Goal: Task Accomplishment & Management: Use online tool/utility

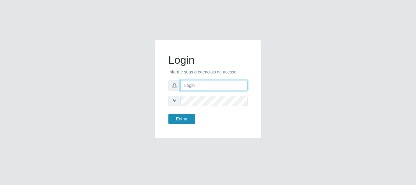
type input "caio@B1"
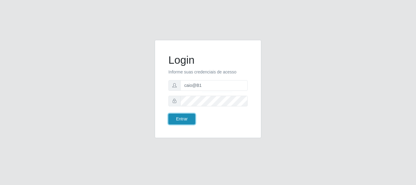
click at [191, 118] on button "Entrar" at bounding box center [181, 119] width 27 height 11
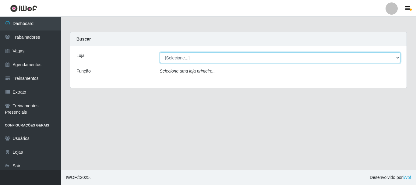
click at [398, 58] on select "[Selecione...] Bemais Supermercados - B1 [GEOGRAPHIC_DATA]" at bounding box center [280, 57] width 241 height 11
select select "403"
click at [160, 52] on select "[Selecione...] Bemais Supermercados - B1 [GEOGRAPHIC_DATA]" at bounding box center [280, 57] width 241 height 11
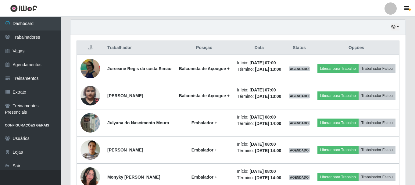
scroll to position [213, 0]
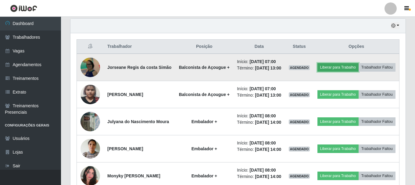
click at [348, 65] on button "Liberar para Trabalho" at bounding box center [337, 67] width 41 height 9
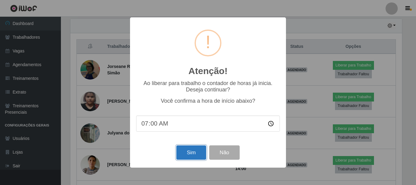
click at [197, 154] on button "Sim" at bounding box center [191, 152] width 30 height 14
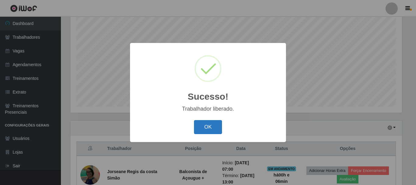
click at [217, 129] on button "OK" at bounding box center [208, 127] width 28 height 14
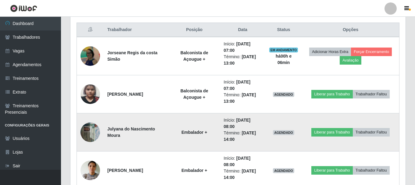
scroll to position [233, 0]
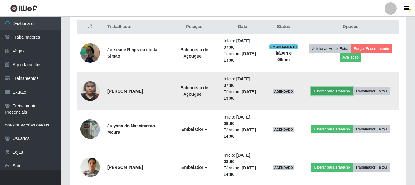
click at [324, 92] on button "Liberar para Trabalho" at bounding box center [331, 91] width 41 height 9
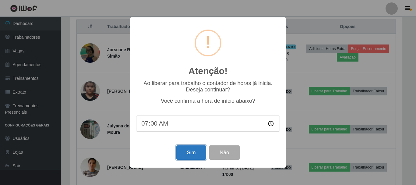
click at [202, 156] on button "Sim" at bounding box center [191, 152] width 30 height 14
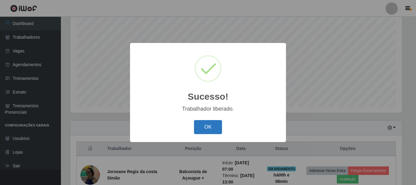
click at [216, 126] on button "OK" at bounding box center [208, 127] width 28 height 14
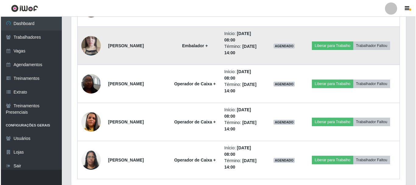
scroll to position [446, 0]
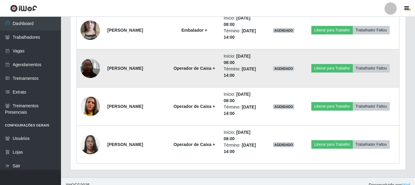
click at [85, 71] on img at bounding box center [89, 68] width 19 height 26
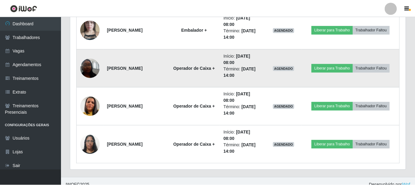
scroll to position [126, 332]
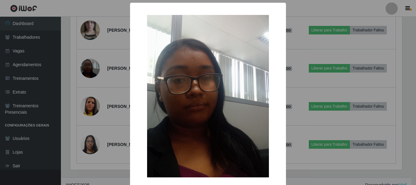
click at [82, 89] on div "× OK Cancel" at bounding box center [208, 92] width 416 height 185
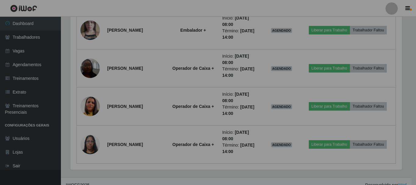
scroll to position [126, 335]
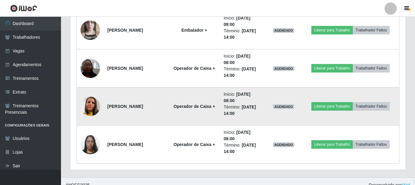
click at [90, 102] on img at bounding box center [89, 106] width 19 height 35
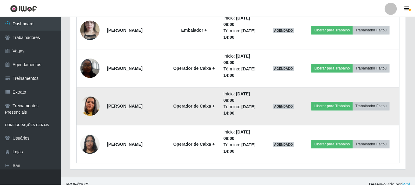
scroll to position [126, 332]
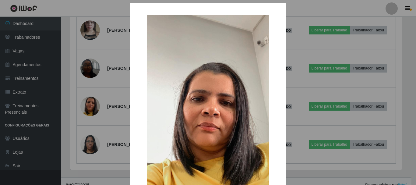
click at [63, 105] on div "× OK Cancel" at bounding box center [208, 92] width 416 height 185
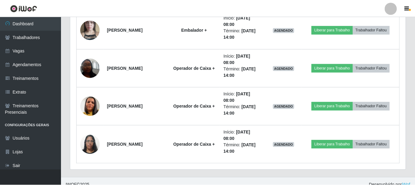
scroll to position [126, 335]
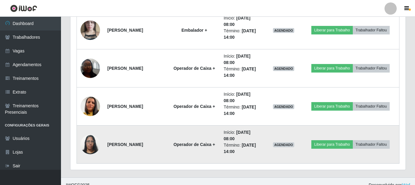
click at [94, 147] on img at bounding box center [89, 144] width 19 height 26
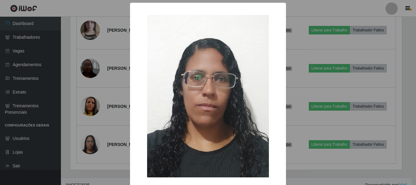
click at [66, 123] on div "× OK Cancel" at bounding box center [208, 92] width 416 height 185
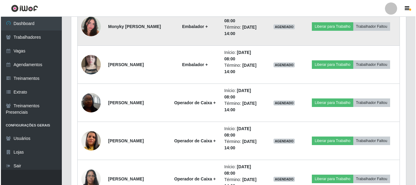
scroll to position [416, 0]
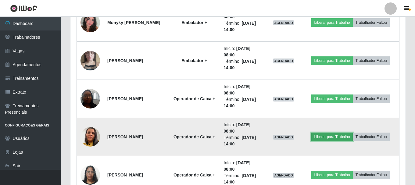
click at [328, 136] on button "Liberar para Trabalho" at bounding box center [331, 137] width 41 height 9
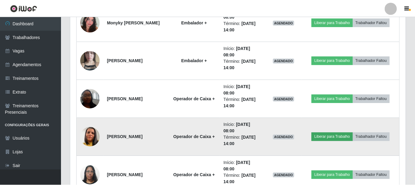
scroll to position [126, 332]
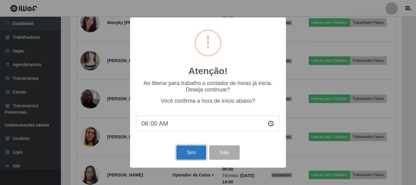
click at [195, 155] on button "Sim" at bounding box center [191, 152] width 30 height 14
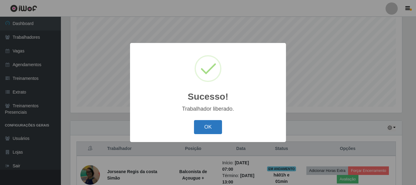
click at [210, 132] on button "OK" at bounding box center [208, 127] width 28 height 14
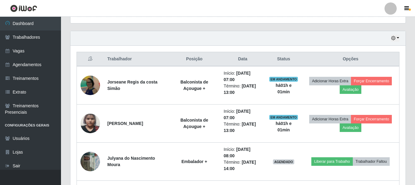
scroll to position [203, 0]
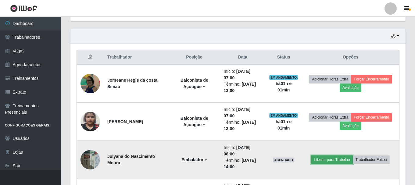
click at [337, 158] on button "Liberar para Trabalho" at bounding box center [331, 159] width 41 height 9
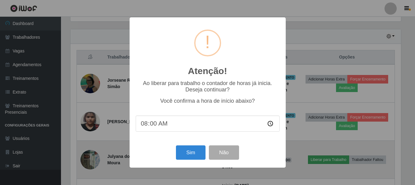
scroll to position [126, 332]
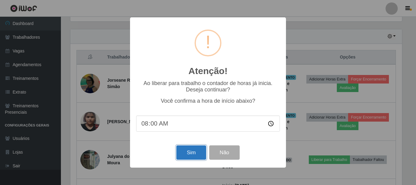
click at [192, 151] on button "Sim" at bounding box center [191, 152] width 30 height 14
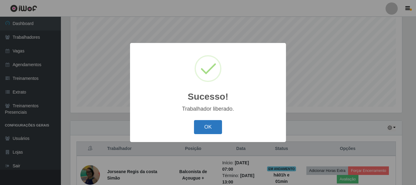
click at [206, 124] on button "OK" at bounding box center [208, 127] width 28 height 14
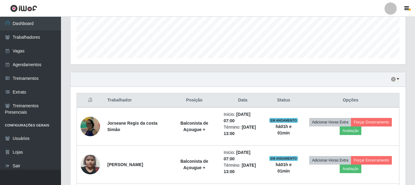
scroll to position [263, 0]
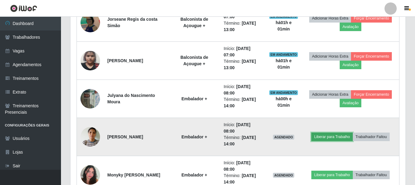
click at [327, 139] on button "Liberar para Trabalho" at bounding box center [331, 137] width 41 height 9
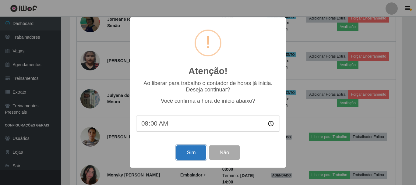
click at [189, 151] on button "Sim" at bounding box center [191, 152] width 30 height 14
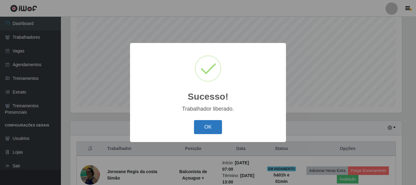
click at [215, 129] on button "OK" at bounding box center [208, 127] width 28 height 14
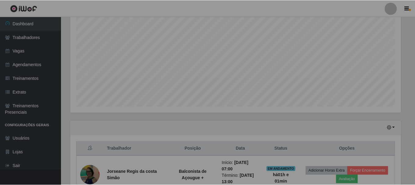
scroll to position [0, 0]
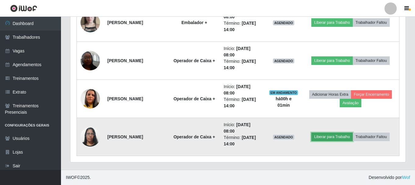
click at [335, 136] on button "Liberar para Trabalho" at bounding box center [331, 137] width 41 height 9
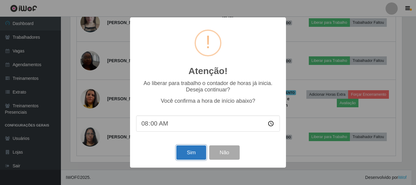
click at [195, 153] on button "Sim" at bounding box center [191, 152] width 30 height 14
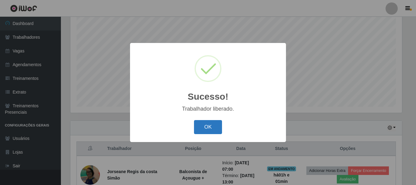
click at [210, 129] on button "OK" at bounding box center [208, 127] width 28 height 14
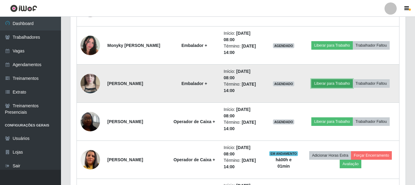
click at [334, 81] on button "Liberar para Trabalho" at bounding box center [331, 83] width 41 height 9
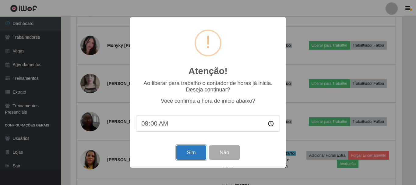
click at [192, 154] on button "Sim" at bounding box center [191, 152] width 30 height 14
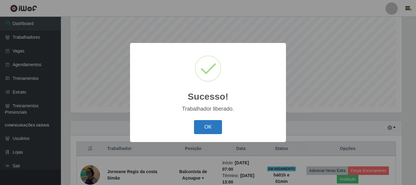
click at [211, 131] on button "OK" at bounding box center [208, 127] width 28 height 14
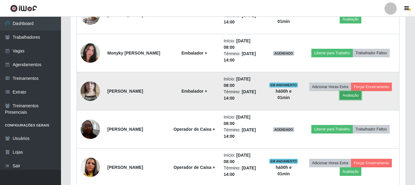
click at [351, 95] on button "Avaliação" at bounding box center [350, 95] width 22 height 9
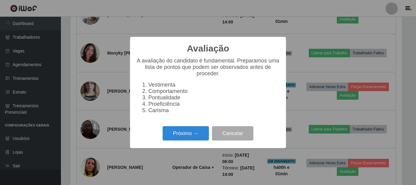
click at [312, 109] on div "Avaliação × A avaliação do candidato é fundamental. Preparamos uma lista de pon…" at bounding box center [208, 92] width 416 height 185
click at [251, 138] on button "Cancelar" at bounding box center [232, 133] width 41 height 14
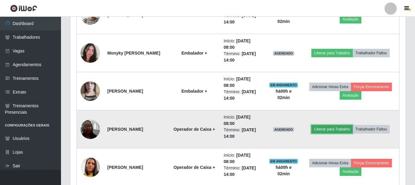
click at [333, 128] on button "Liberar para Trabalho" at bounding box center [331, 129] width 41 height 9
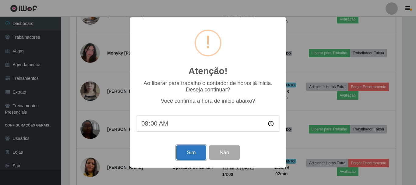
click at [191, 154] on button "Sim" at bounding box center [191, 152] width 30 height 14
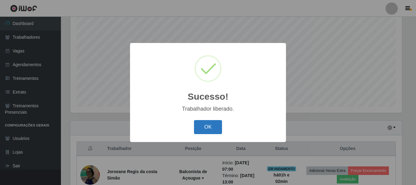
click at [209, 125] on button "OK" at bounding box center [208, 127] width 28 height 14
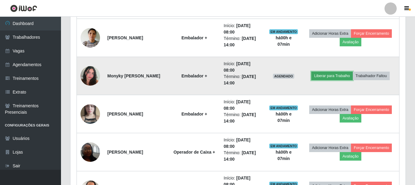
click at [323, 74] on button "Liberar para Trabalho" at bounding box center [331, 76] width 41 height 9
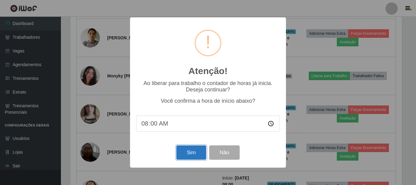
click at [191, 157] on button "Sim" at bounding box center [191, 152] width 30 height 14
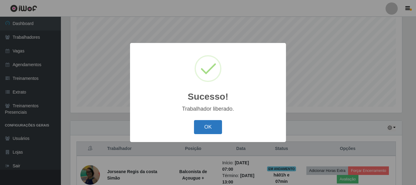
click at [210, 129] on button "OK" at bounding box center [208, 127] width 28 height 14
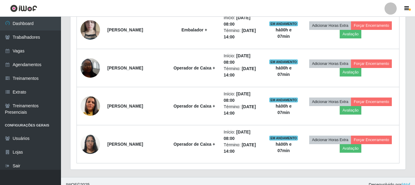
scroll to position [454, 0]
